Goal: Transaction & Acquisition: Purchase product/service

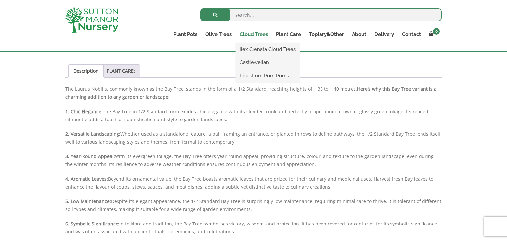
scroll to position [438, 0]
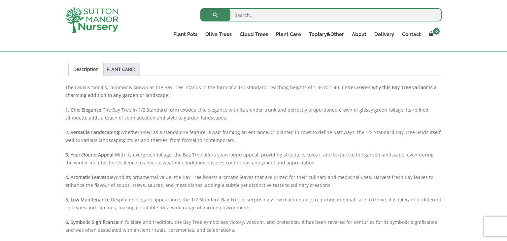
click at [252, 13] on input "search" at bounding box center [320, 14] width 241 height 13
type input "bay trees"
click at [200, 8] on button "submit" at bounding box center [215, 14] width 30 height 13
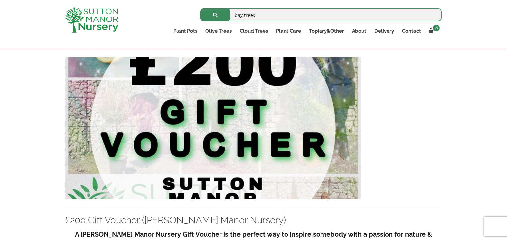
scroll to position [1714, 0]
